Goal: Information Seeking & Learning: Find contact information

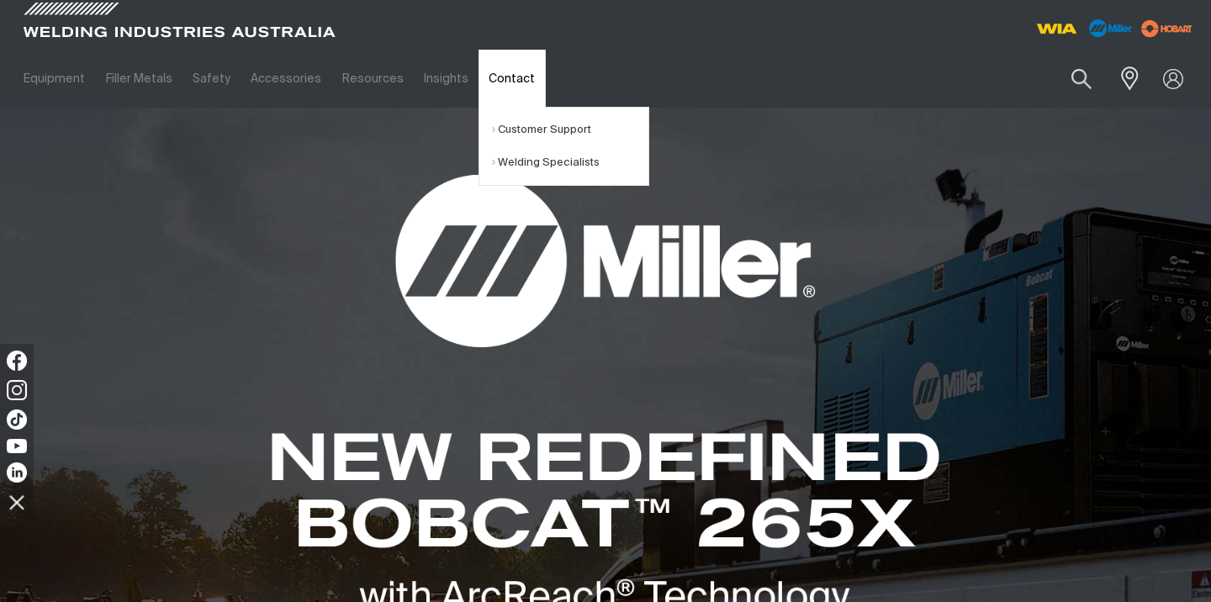
click at [501, 83] on link "Contact" at bounding box center [512, 79] width 66 height 58
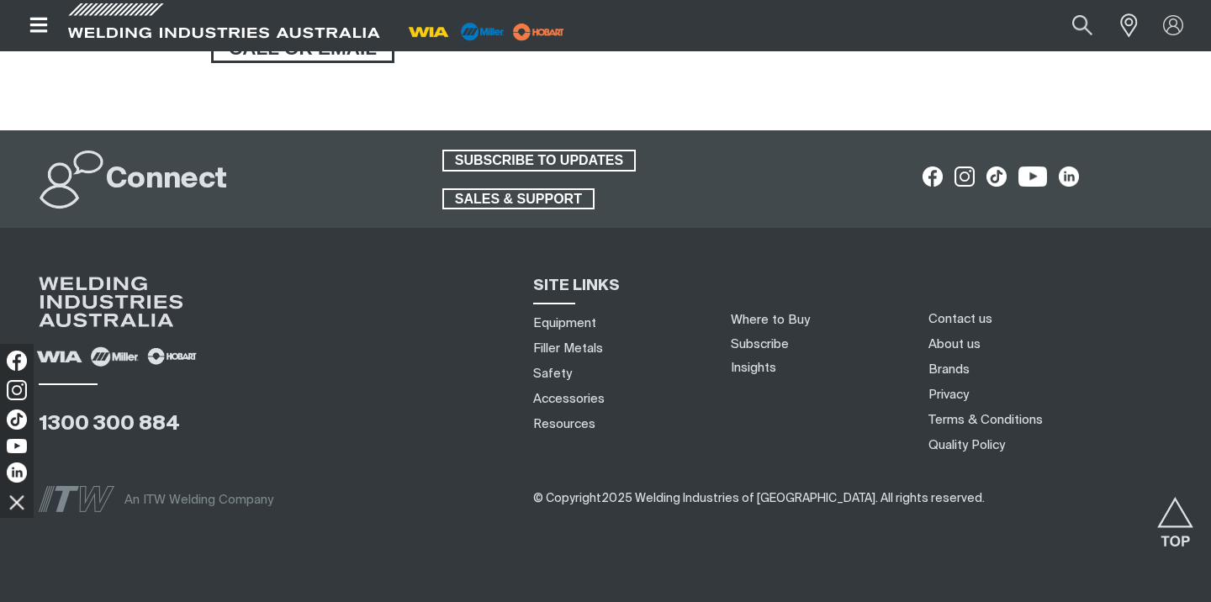
scroll to position [1586, 0]
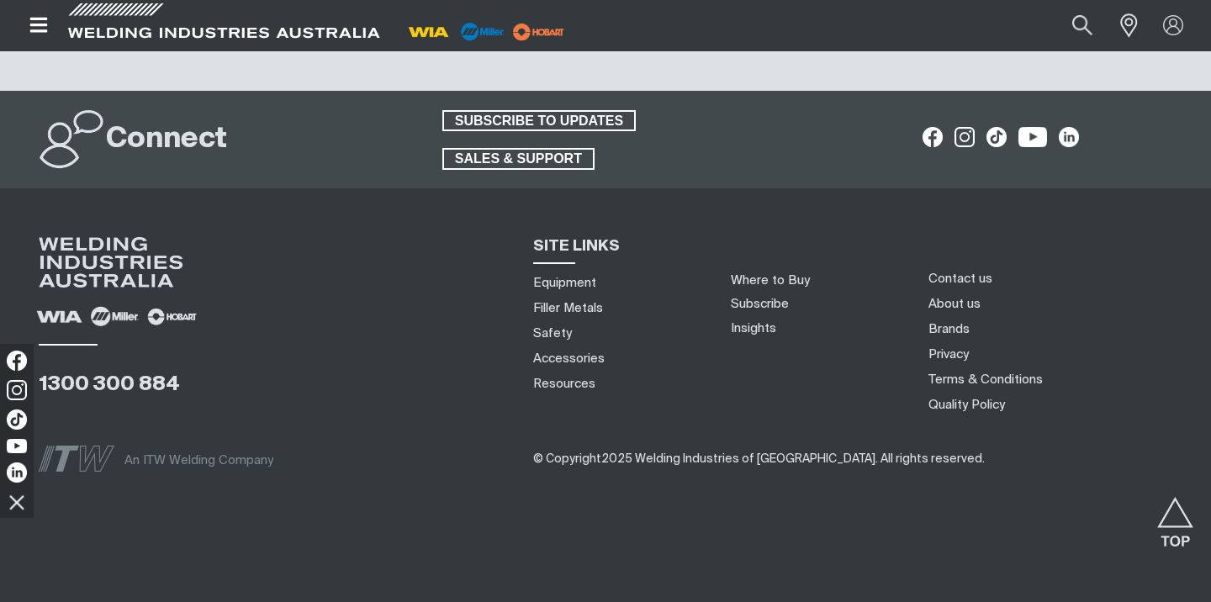
scroll to position [4325, 0]
click at [976, 279] on link "Contact us" at bounding box center [960, 279] width 64 height 18
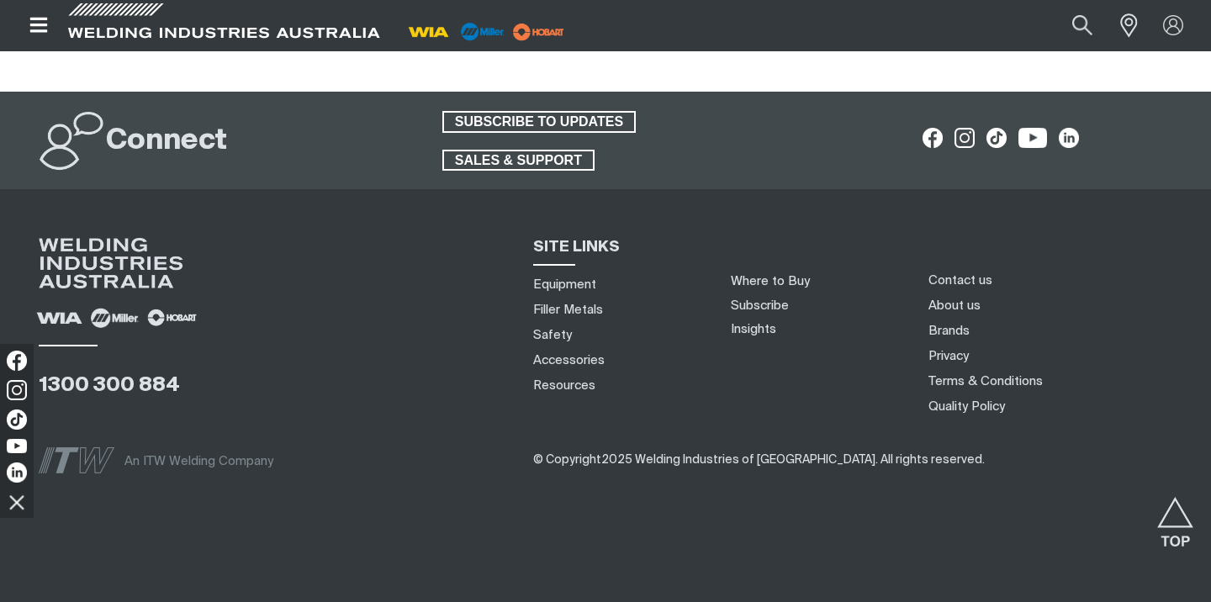
scroll to position [1586, 0]
